Goal: Entertainment & Leisure: Consume media (video, audio)

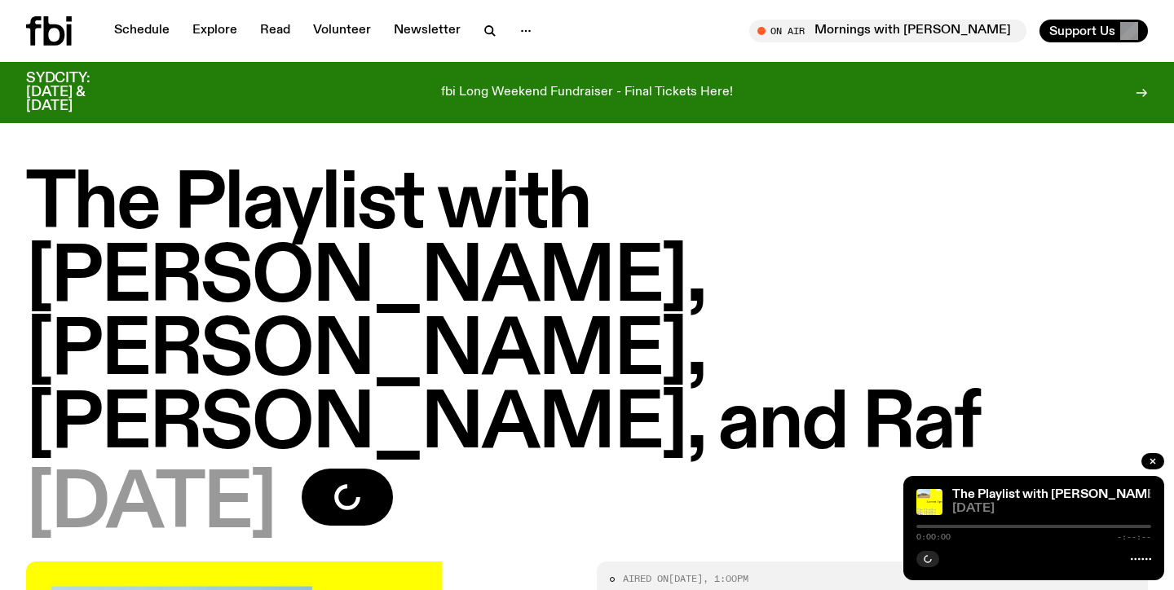
drag, startPoint x: 656, startPoint y: 197, endPoint x: 436, endPoint y: 55, distance: 260.8
click at [653, 197] on h1 "The Playlist with [PERSON_NAME], [PERSON_NAME], [PERSON_NAME], and Raf" at bounding box center [587, 316] width 1122 height 294
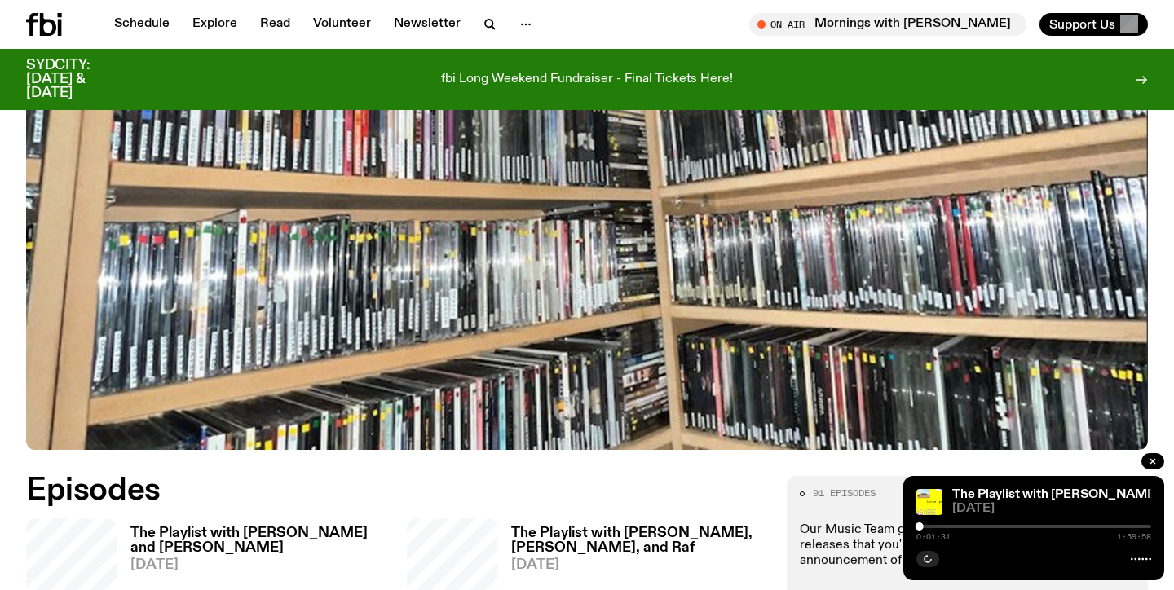
scroll to position [706, 0]
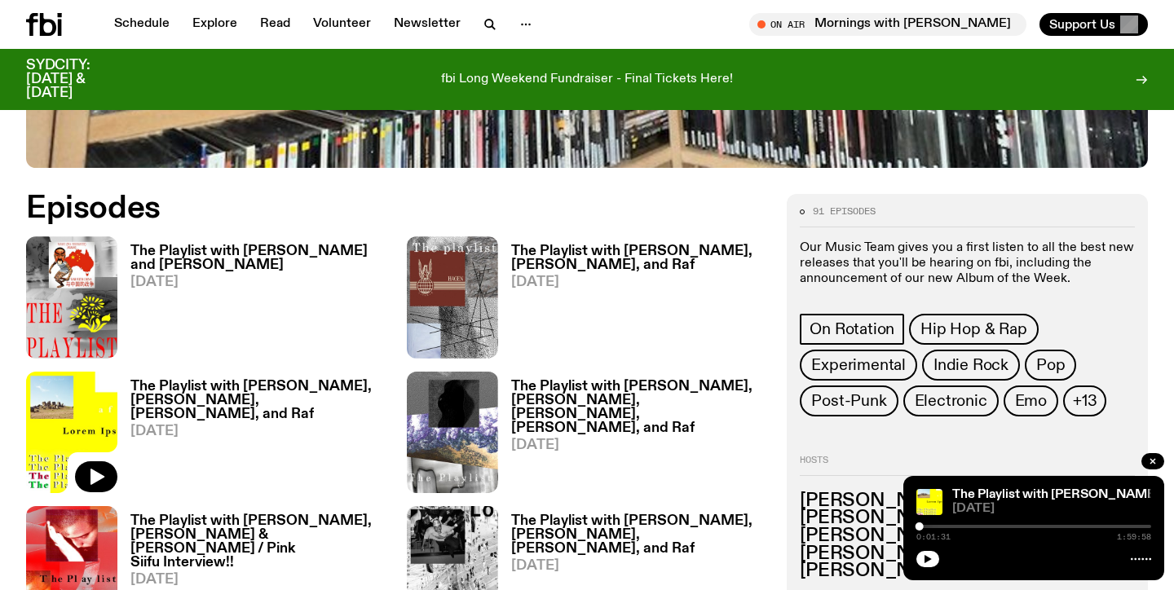
click at [193, 245] on h3 "The Playlist with [PERSON_NAME] and [PERSON_NAME]" at bounding box center [258, 259] width 257 height 28
